Goal: Information Seeking & Learning: Check status

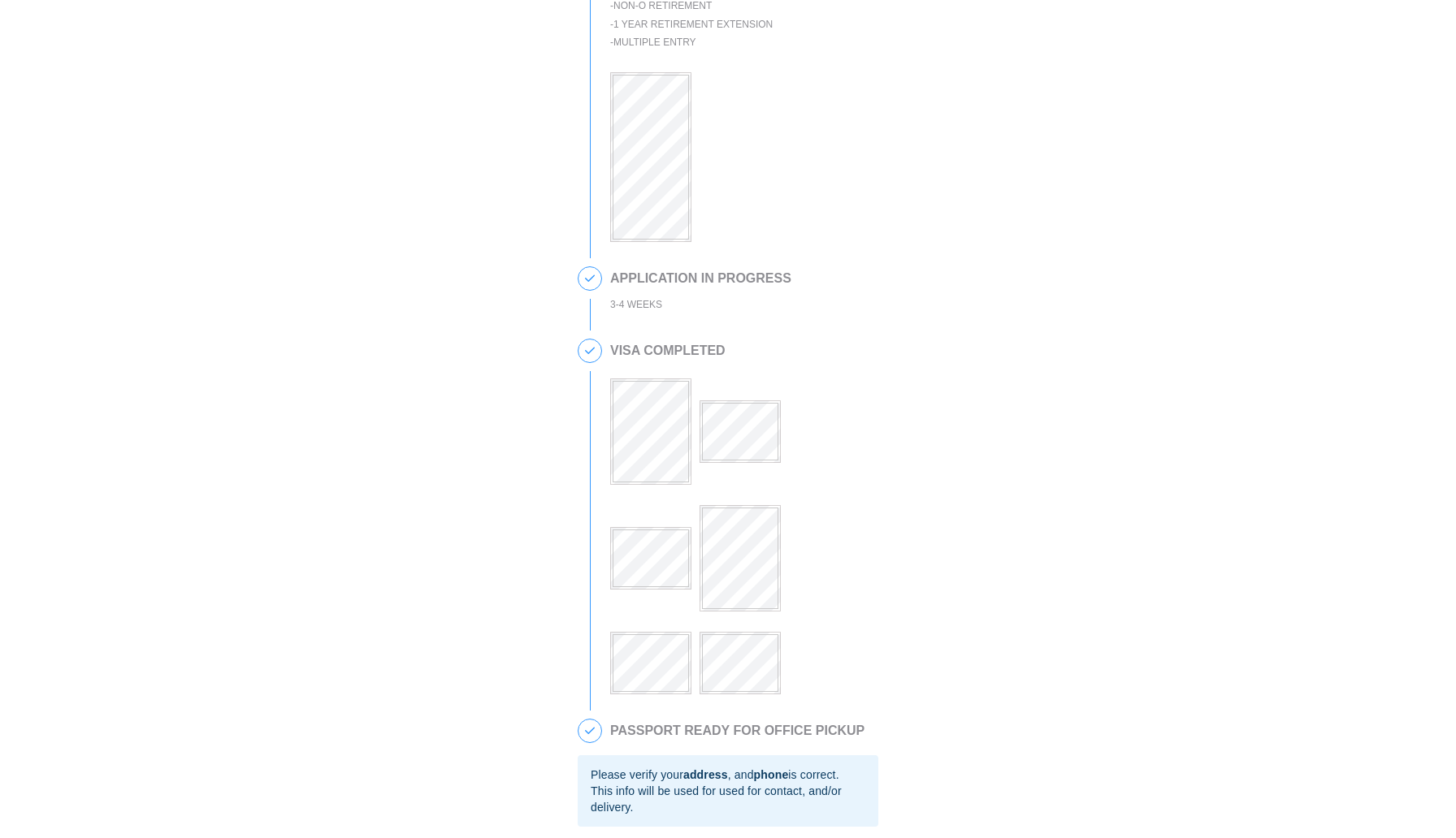
scroll to position [254, 0]
